Goal: Information Seeking & Learning: Learn about a topic

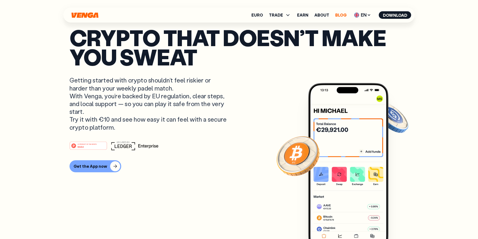
click at [341, 14] on link "Blog" at bounding box center [340, 15] width 11 height 4
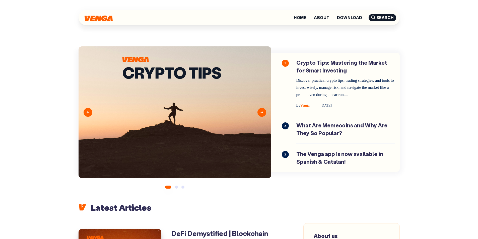
click at [262, 110] on button "Next" at bounding box center [261, 112] width 9 height 9
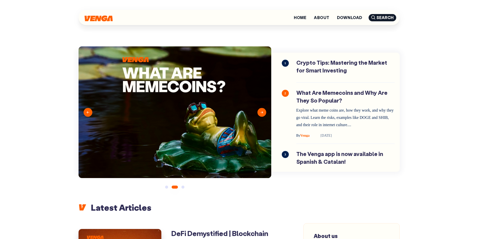
click at [262, 110] on button "Next" at bounding box center [261, 112] width 9 height 9
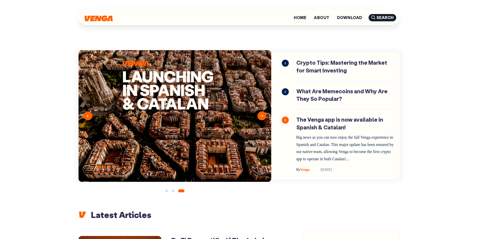
click at [260, 118] on button "Next" at bounding box center [261, 116] width 9 height 9
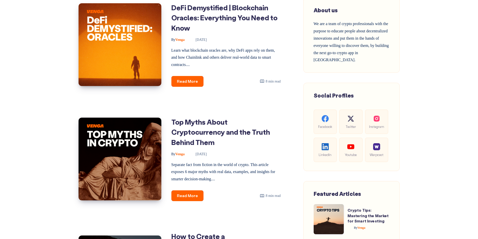
scroll to position [301, 0]
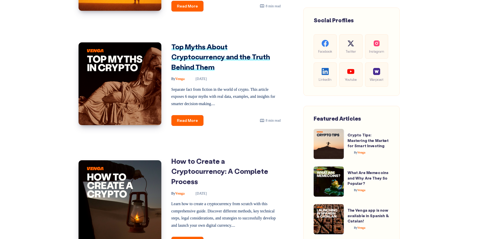
click at [193, 58] on link "Top Myths About Cryptocurrency and the Truth Behind Them" at bounding box center [220, 56] width 99 height 29
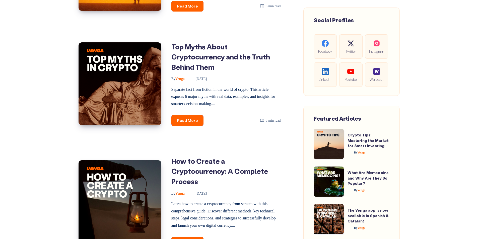
click at [304, 141] on div "Featured Articles Crypto Tips: Mastering the Market for Smart Investing Crypto …" at bounding box center [351, 174] width 96 height 137
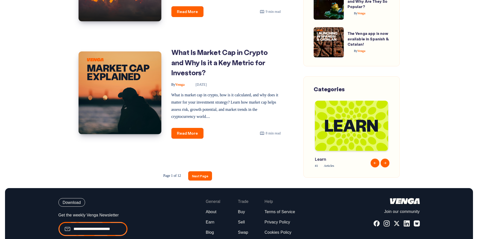
scroll to position [677, 0]
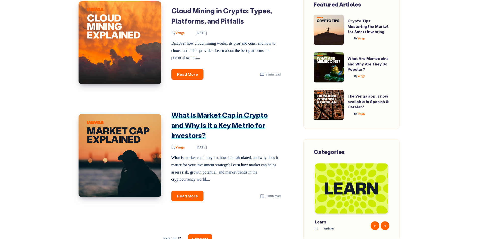
click at [184, 112] on link "What Is Market Cap in Crypto and Why Is it a Key Metric for Investors?" at bounding box center [219, 124] width 96 height 29
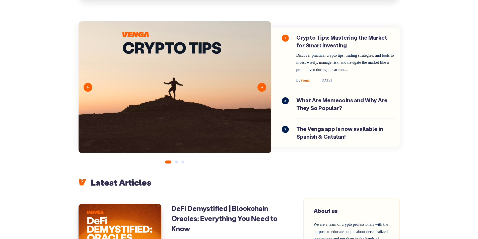
scroll to position [0, 0]
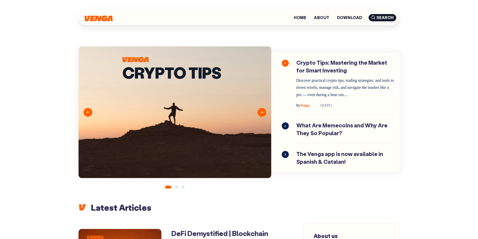
click at [263, 112] on button "Next" at bounding box center [261, 112] width 9 height 9
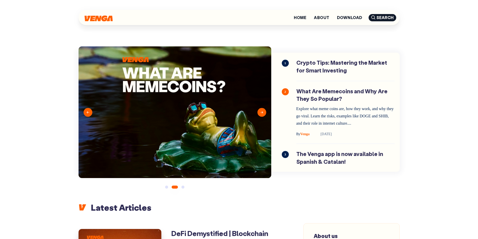
click at [263, 112] on button "Next" at bounding box center [261, 112] width 9 height 9
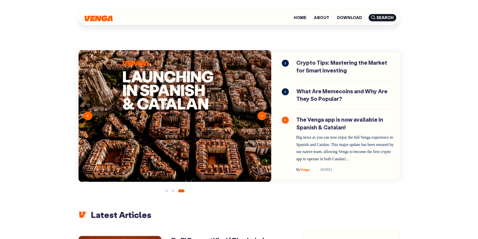
click at [264, 120] on button "Next" at bounding box center [261, 116] width 9 height 9
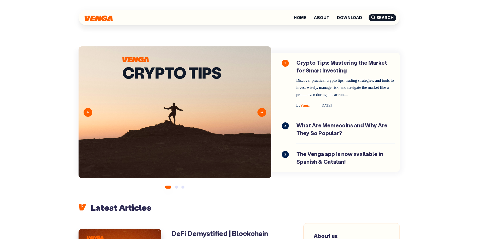
click at [261, 112] on button "Next" at bounding box center [261, 112] width 9 height 9
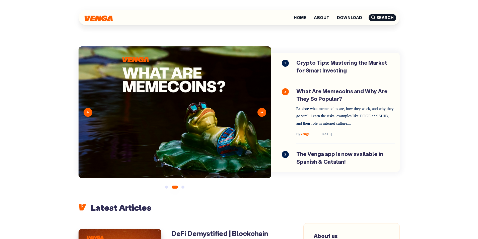
click at [261, 112] on button "Next" at bounding box center [261, 112] width 9 height 9
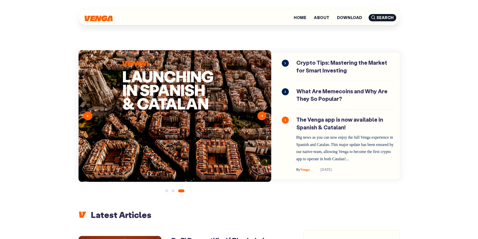
click at [275, 107] on div "1 Crypto Tips: Mastering the Market for Smart Investing Discover practical cryp…" at bounding box center [335, 116] width 128 height 126
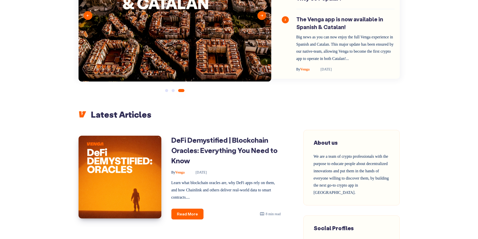
click at [173, 92] on button "2" at bounding box center [173, 90] width 3 height 3
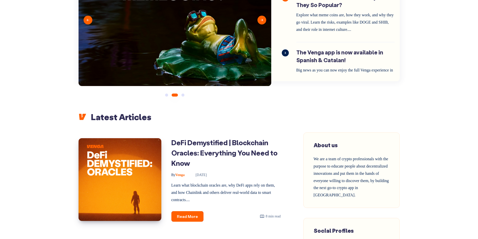
scroll to position [93, 0]
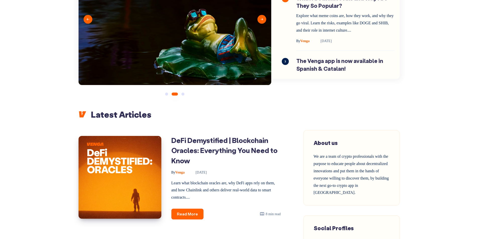
click at [164, 95] on ul "1 2 3" at bounding box center [175, 93] width 193 height 7
click at [167, 94] on button "1" at bounding box center [166, 94] width 3 height 3
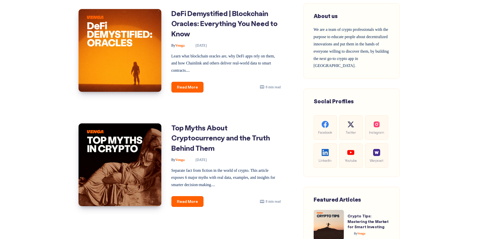
scroll to position [226, 0]
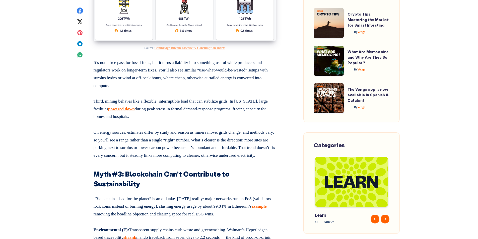
scroll to position [1204, 0]
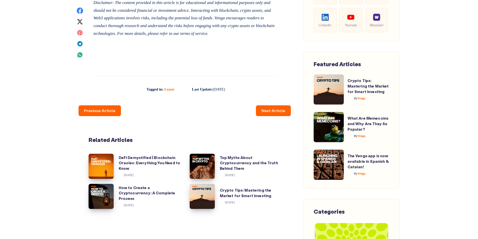
scroll to position [2217, 0]
